Goal: Information Seeking & Learning: Learn about a topic

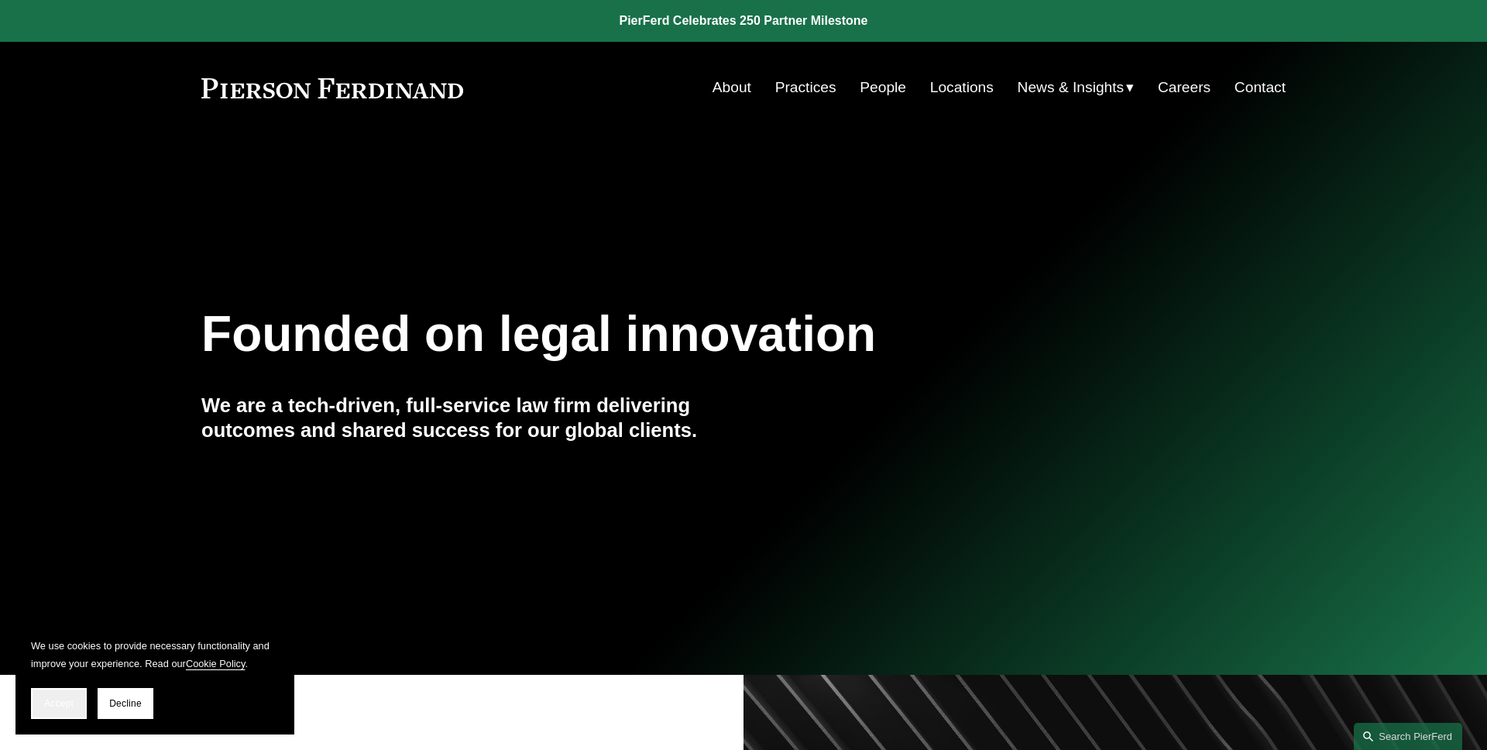
click at [65, 698] on span "Accept" at bounding box center [58, 703] width 29 height 11
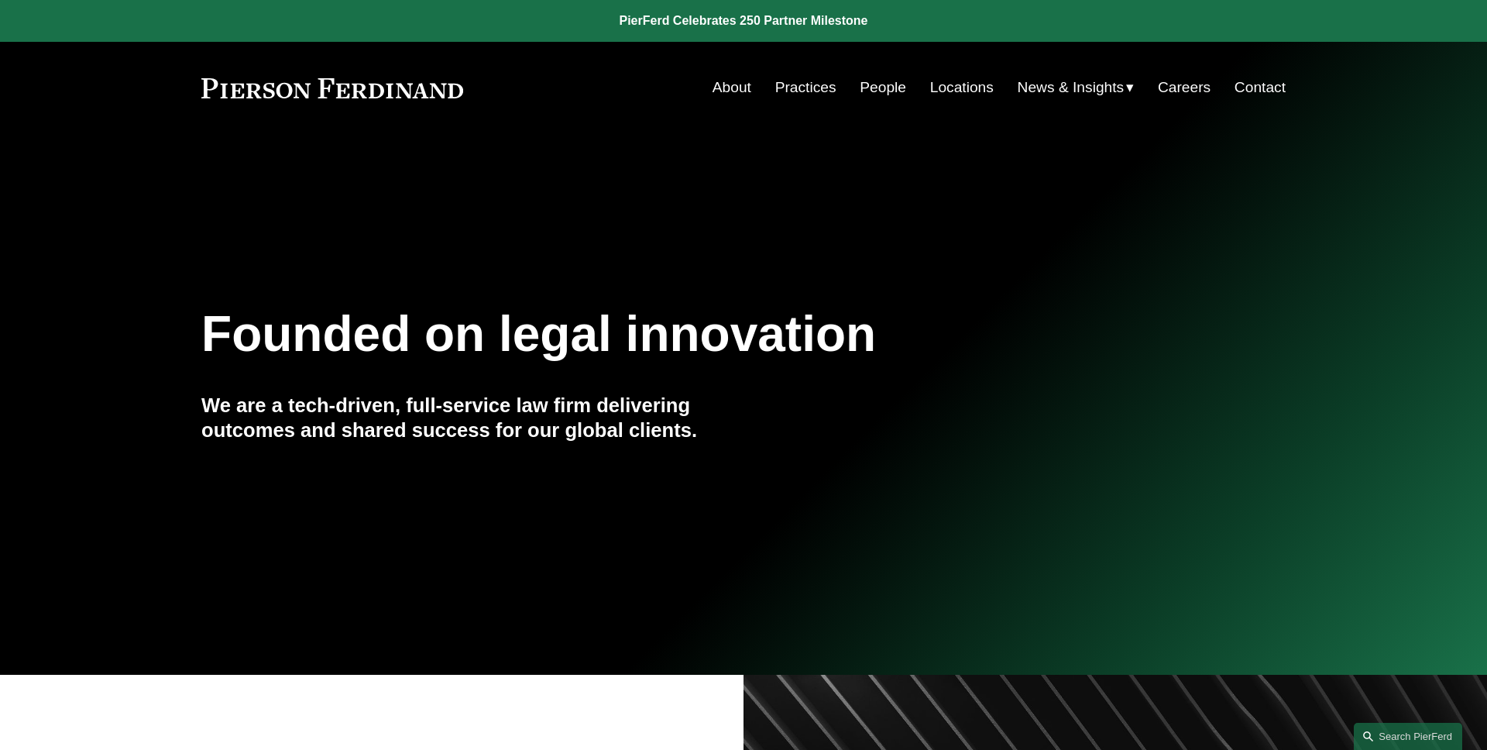
click at [889, 86] on link "People" at bounding box center [883, 87] width 46 height 29
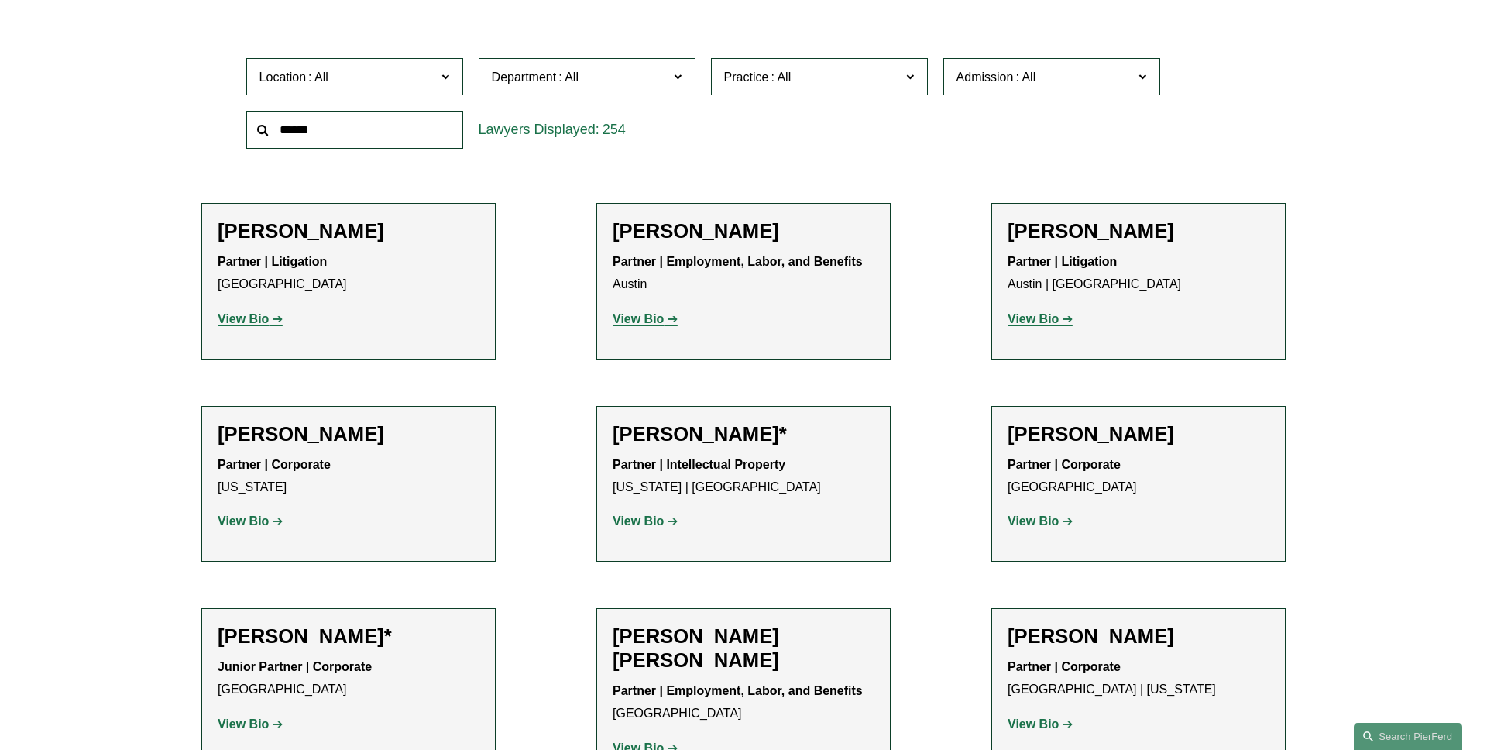
scroll to position [531, 0]
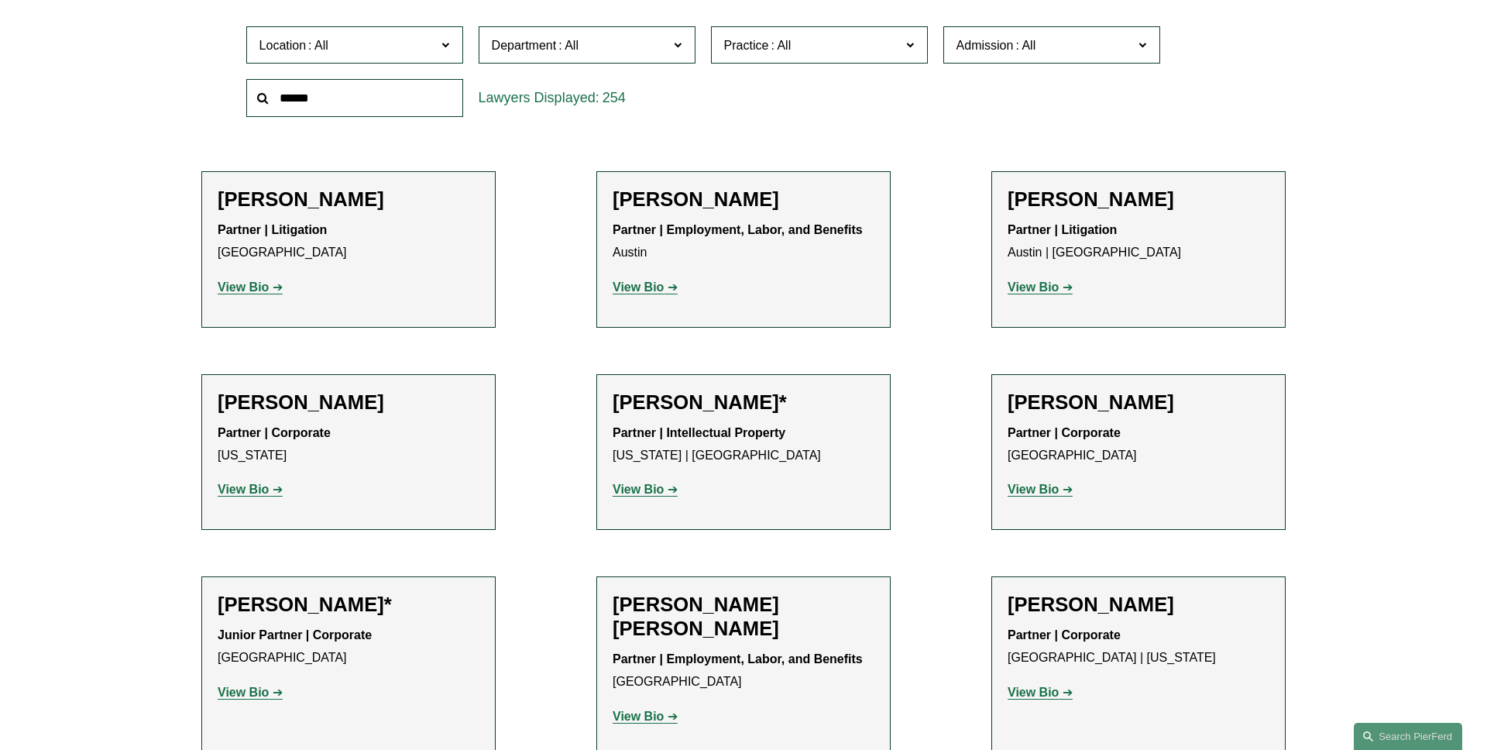
click at [272, 283] on link "View Bio" at bounding box center [250, 286] width 65 height 13
click at [394, 105] on input "text" at bounding box center [354, 98] width 217 height 38
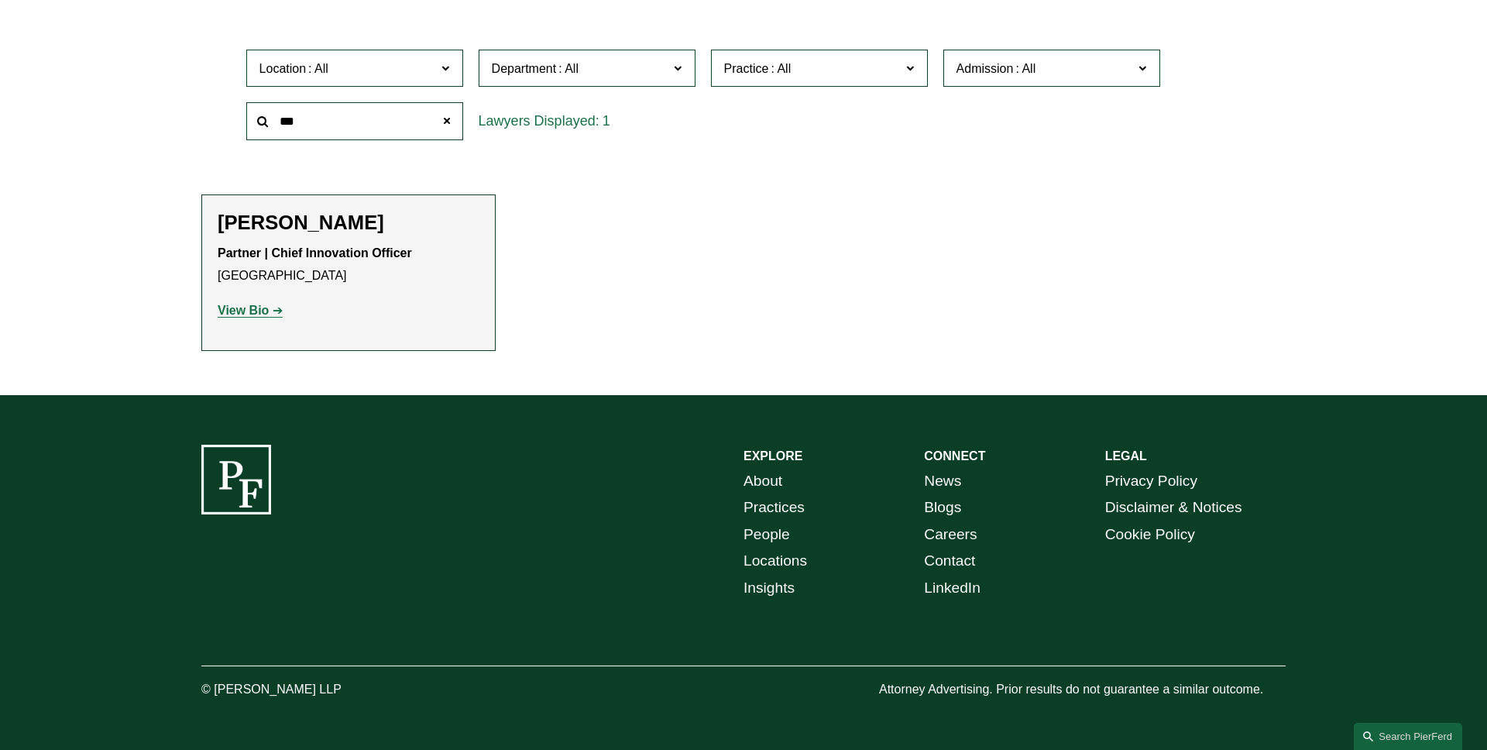
scroll to position [508, 0]
type input "***"
click at [252, 310] on strong "View Bio" at bounding box center [243, 310] width 51 height 13
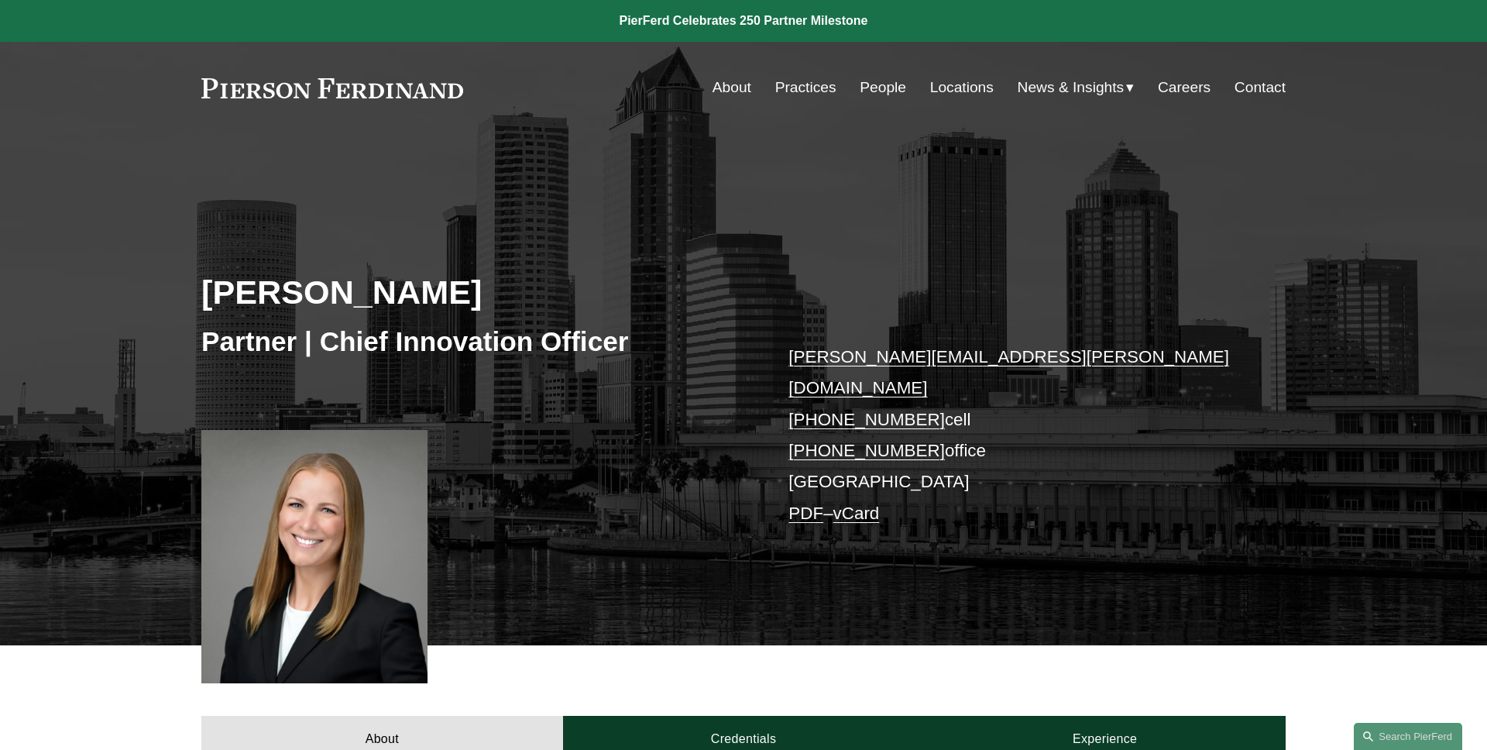
click at [805, 503] on link "PDF" at bounding box center [805, 512] width 35 height 19
click at [367, 160] on div "Christina Wojcik Partner | Chief Innovation Officer christina.wojcik@pierferd.c…" at bounding box center [743, 390] width 1487 height 512
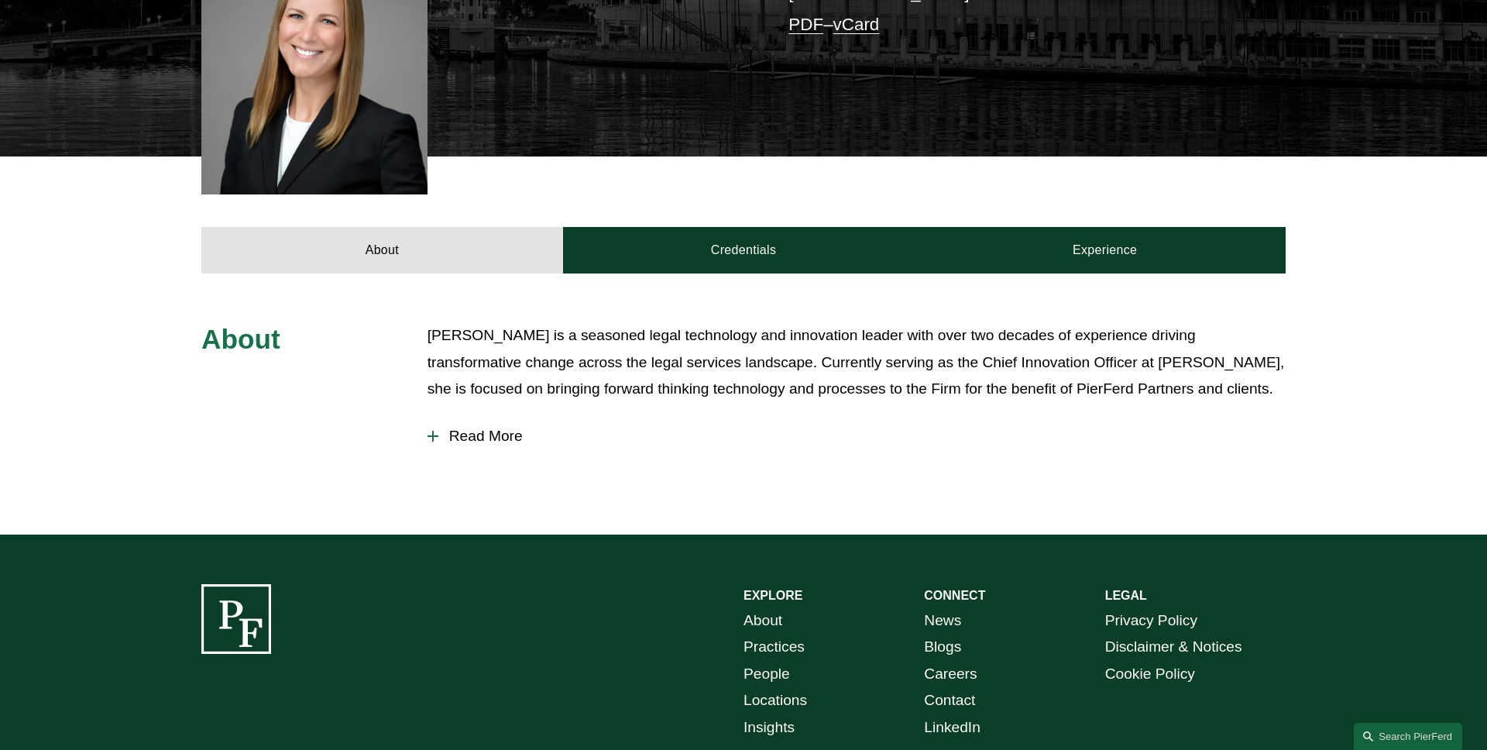
scroll to position [604, 0]
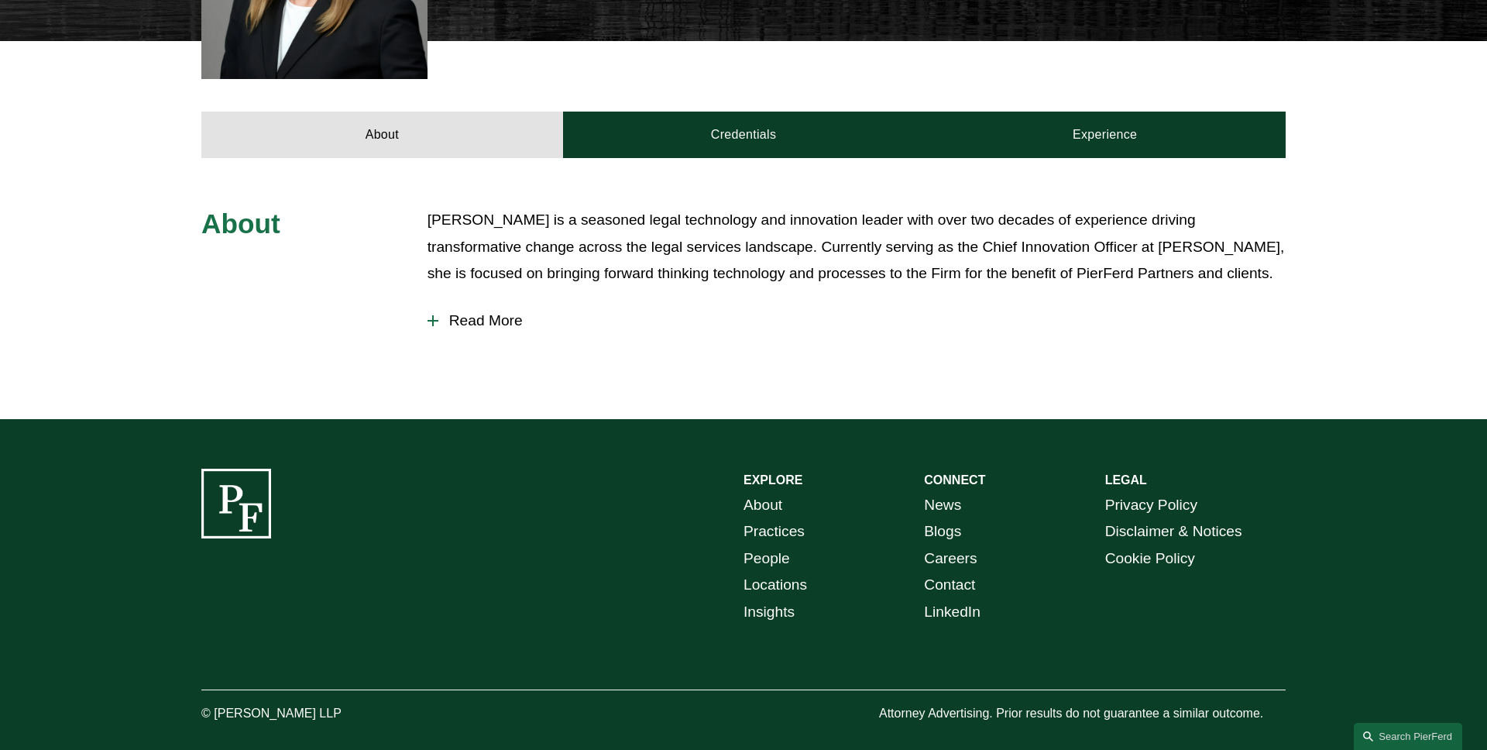
click at [507, 312] on span "Read More" at bounding box center [861, 320] width 847 height 17
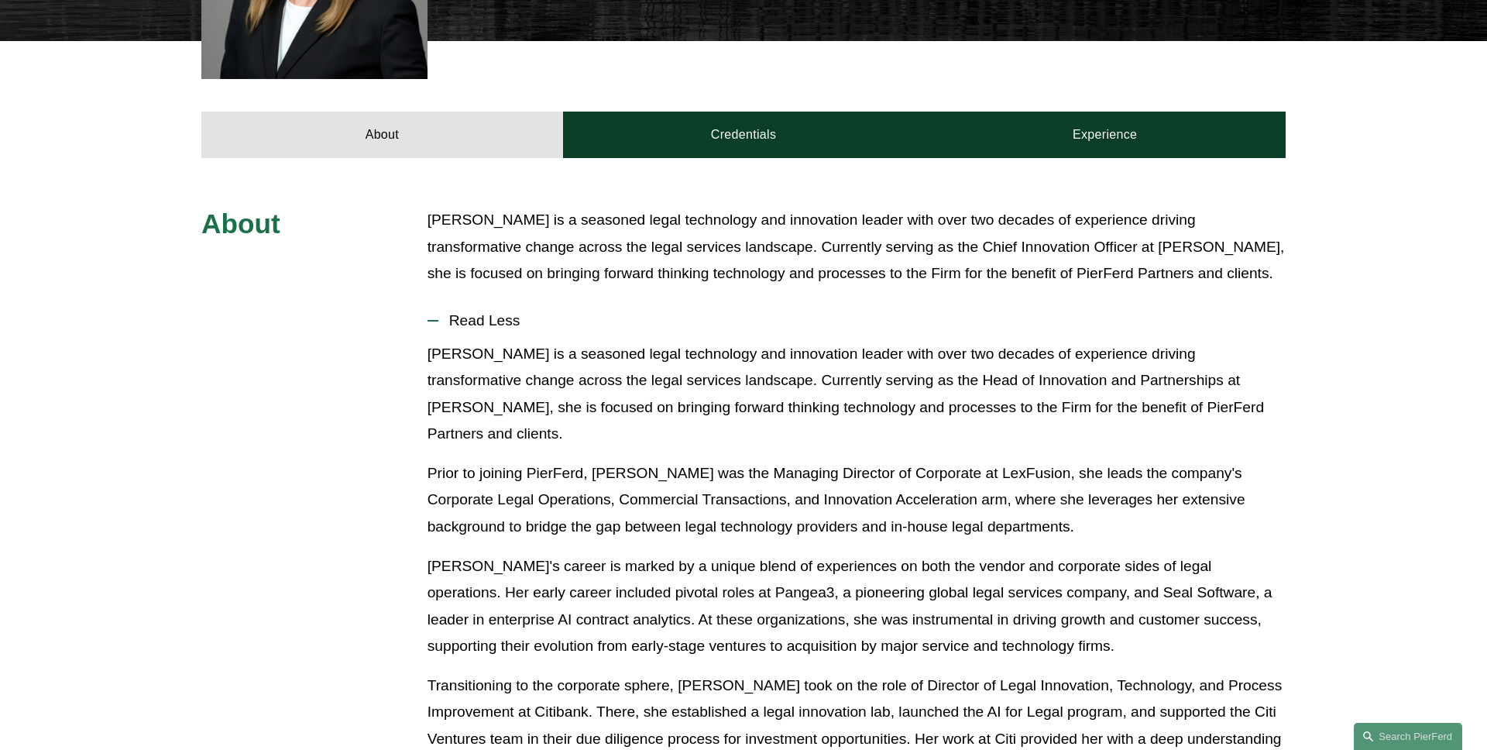
click at [507, 312] on span "Read Less" at bounding box center [861, 320] width 847 height 17
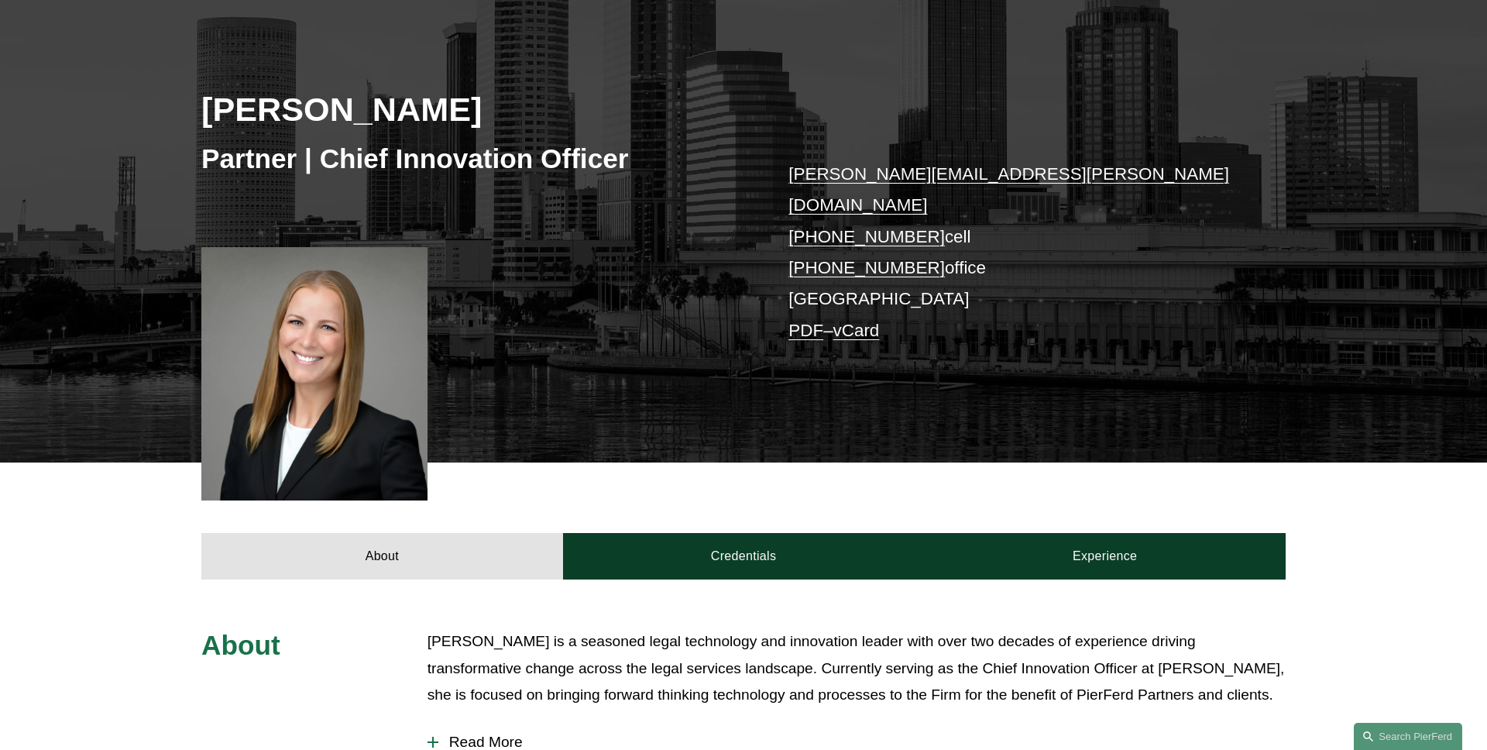
scroll to position [0, 0]
